Goal: Transaction & Acquisition: Purchase product/service

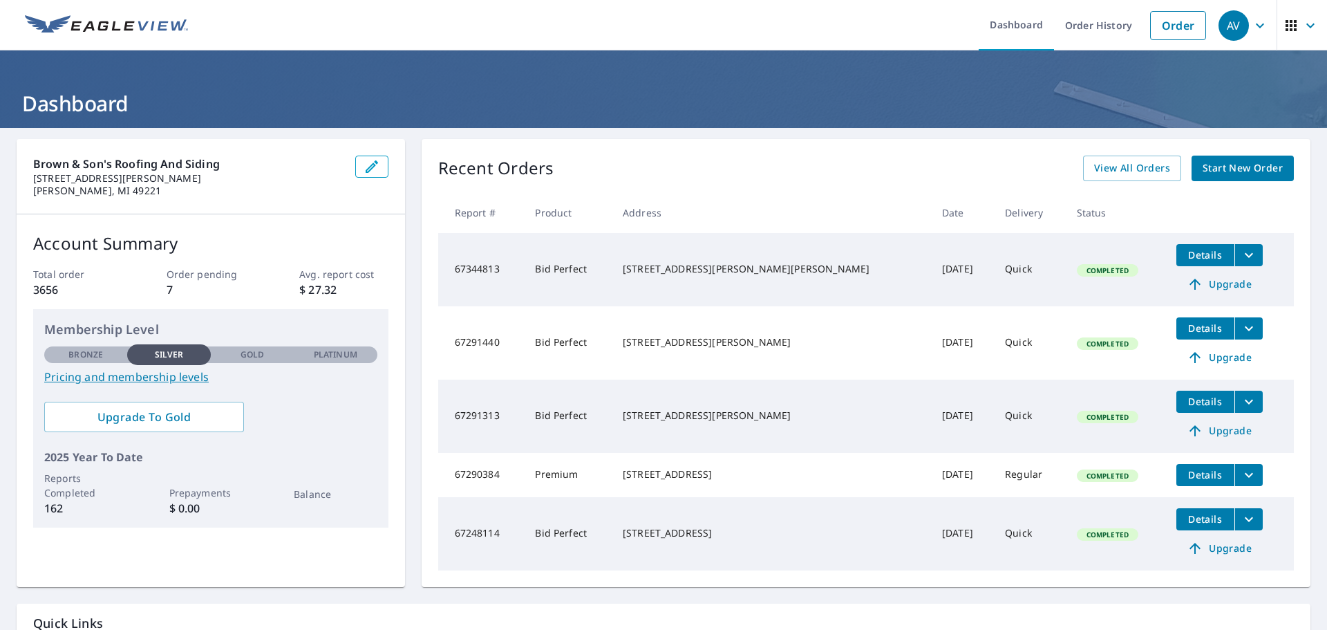
click at [1225, 169] on span "Start New Order" at bounding box center [1242, 168] width 80 height 17
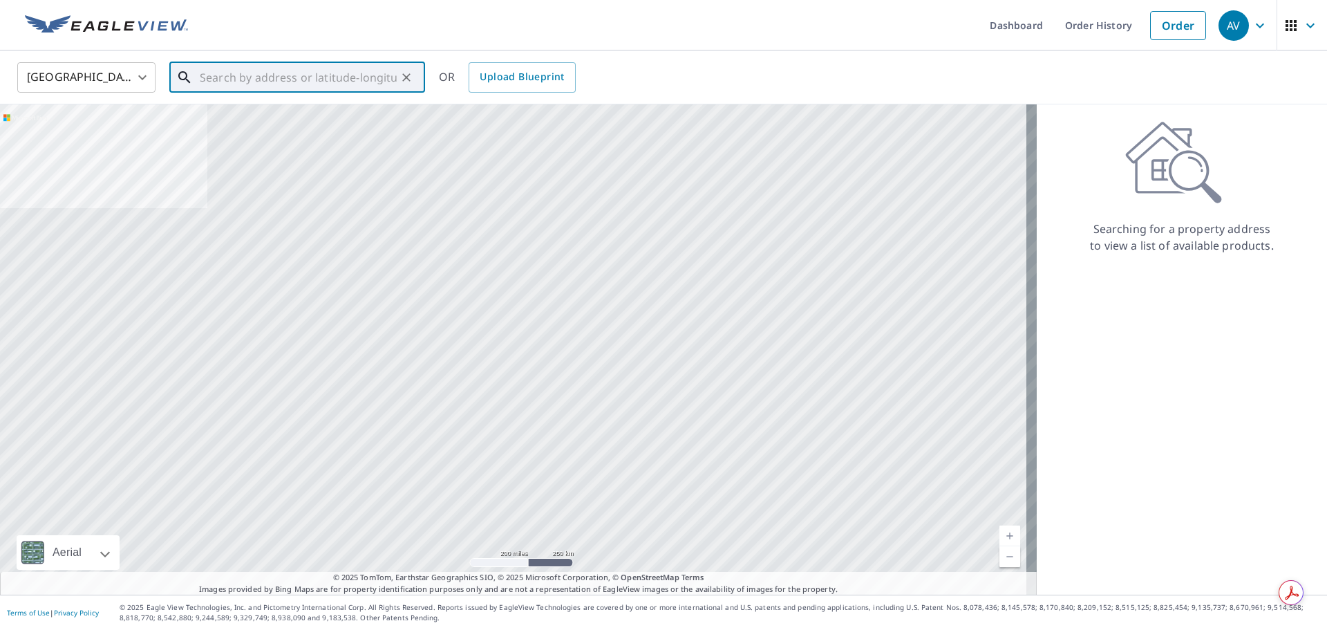
click at [216, 78] on input "text" at bounding box center [298, 77] width 197 height 39
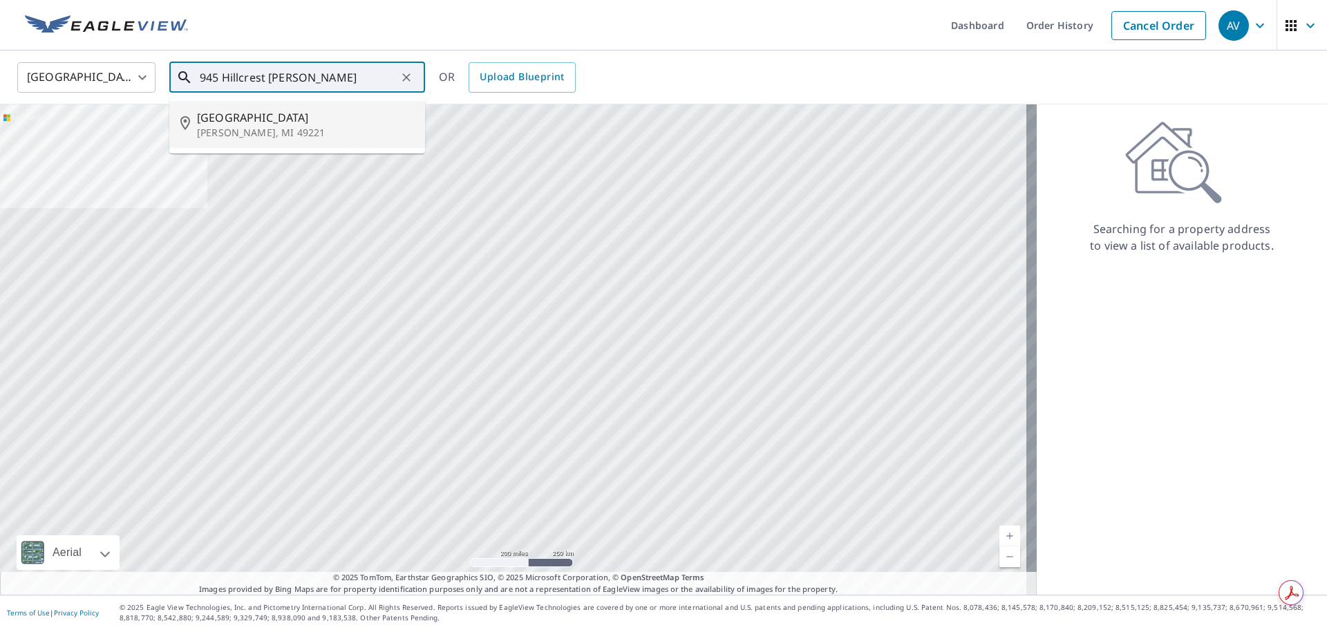
click at [218, 130] on p "Adrian, MI 49221" at bounding box center [305, 133] width 217 height 14
type input "945 Hillcrest Dr Adrian, MI 49221"
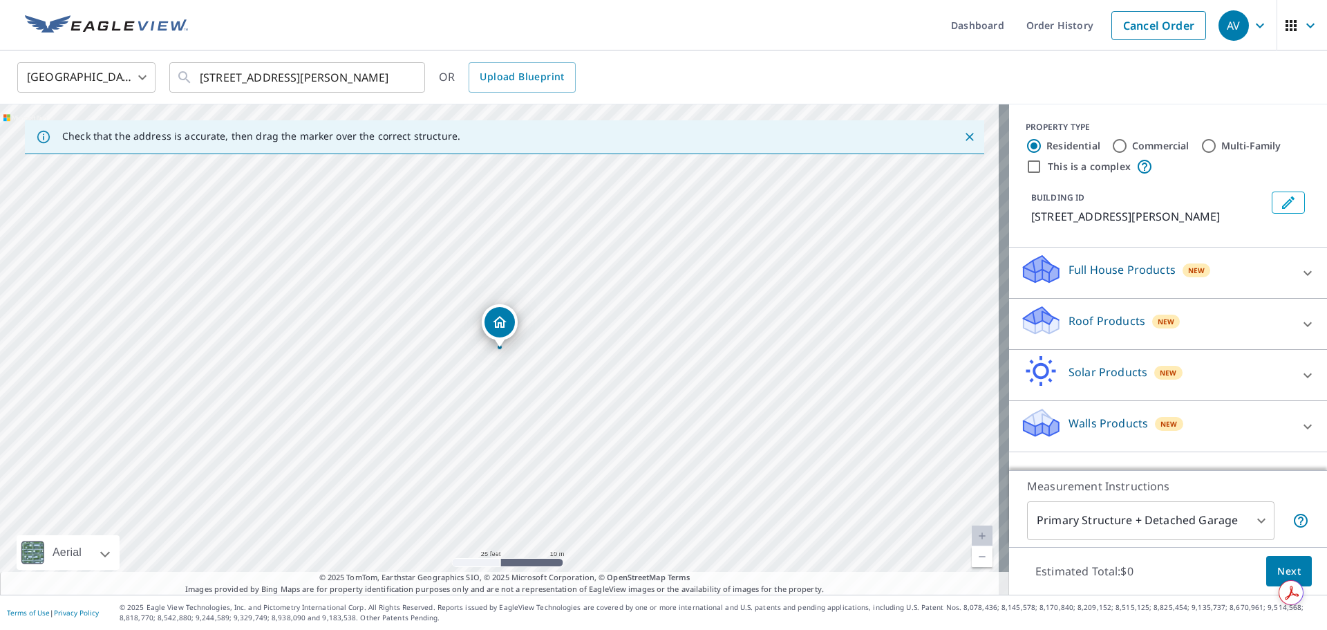
click at [1299, 316] on icon at bounding box center [1307, 324] width 17 height 17
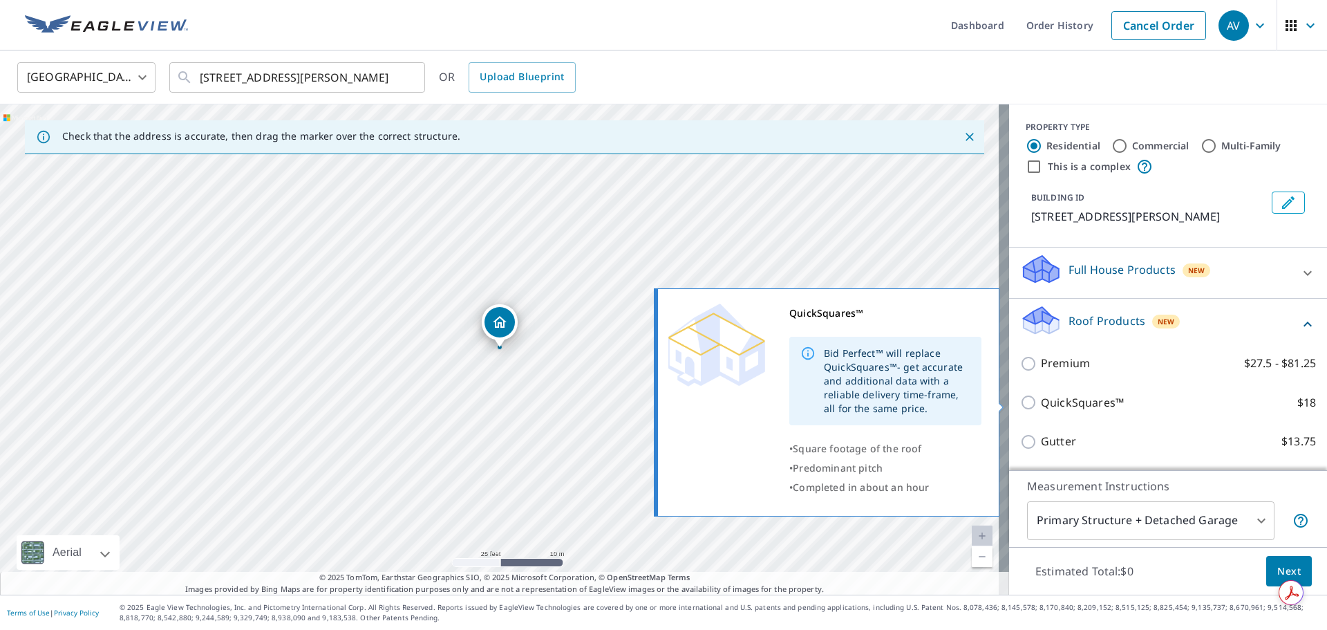
click at [1097, 399] on p "QuickSquares™" at bounding box center [1082, 402] width 83 height 17
click at [1041, 399] on input "QuickSquares™ $18" at bounding box center [1030, 402] width 21 height 17
checkbox input "true"
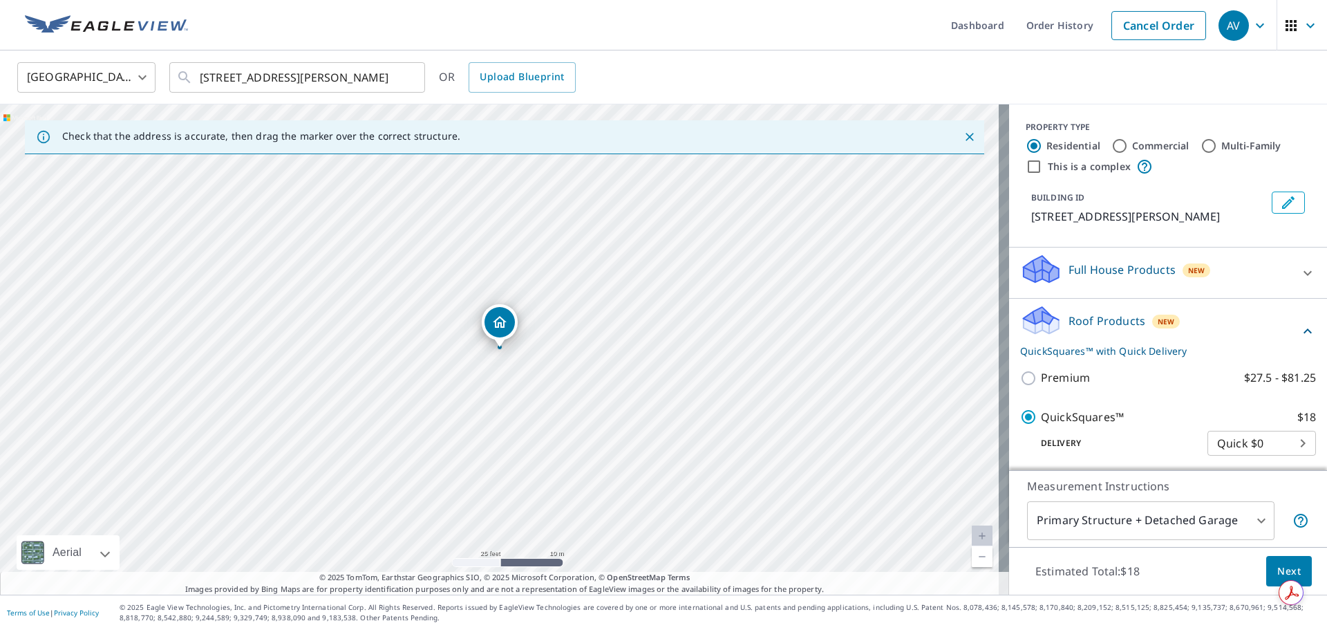
click at [1277, 565] on span "Next" at bounding box center [1288, 570] width 23 height 17
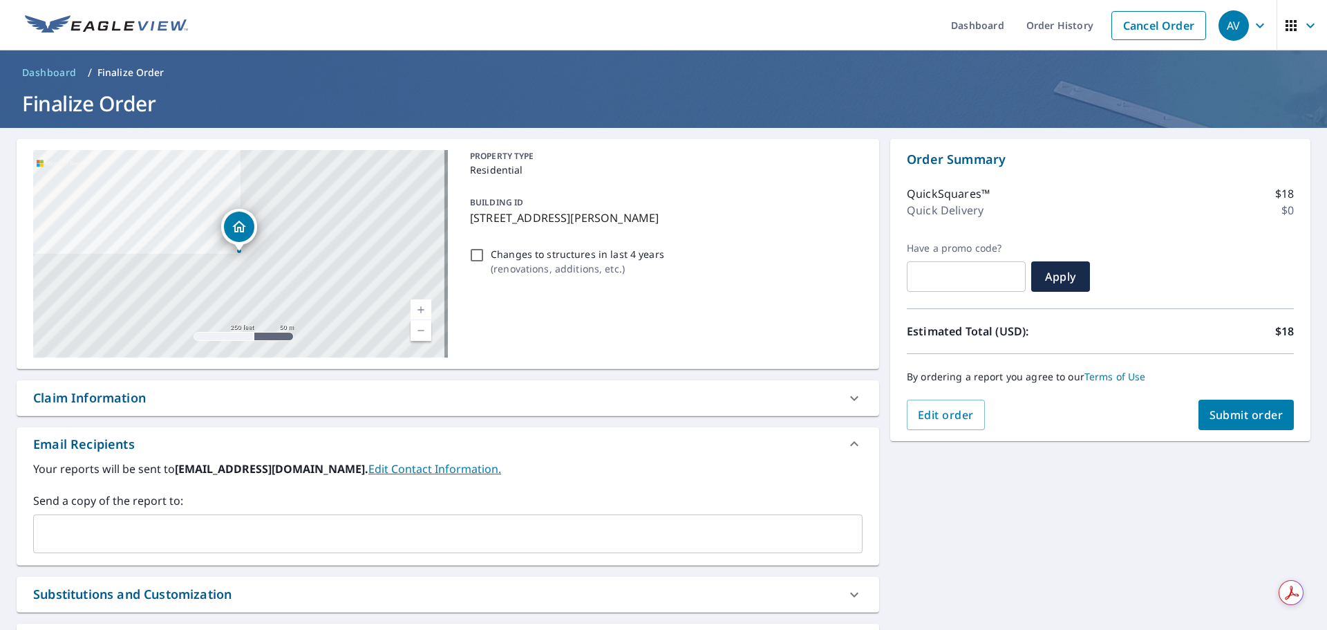
click at [1236, 407] on span "Submit order" at bounding box center [1246, 414] width 74 height 15
